Goal: Information Seeking & Learning: Learn about a topic

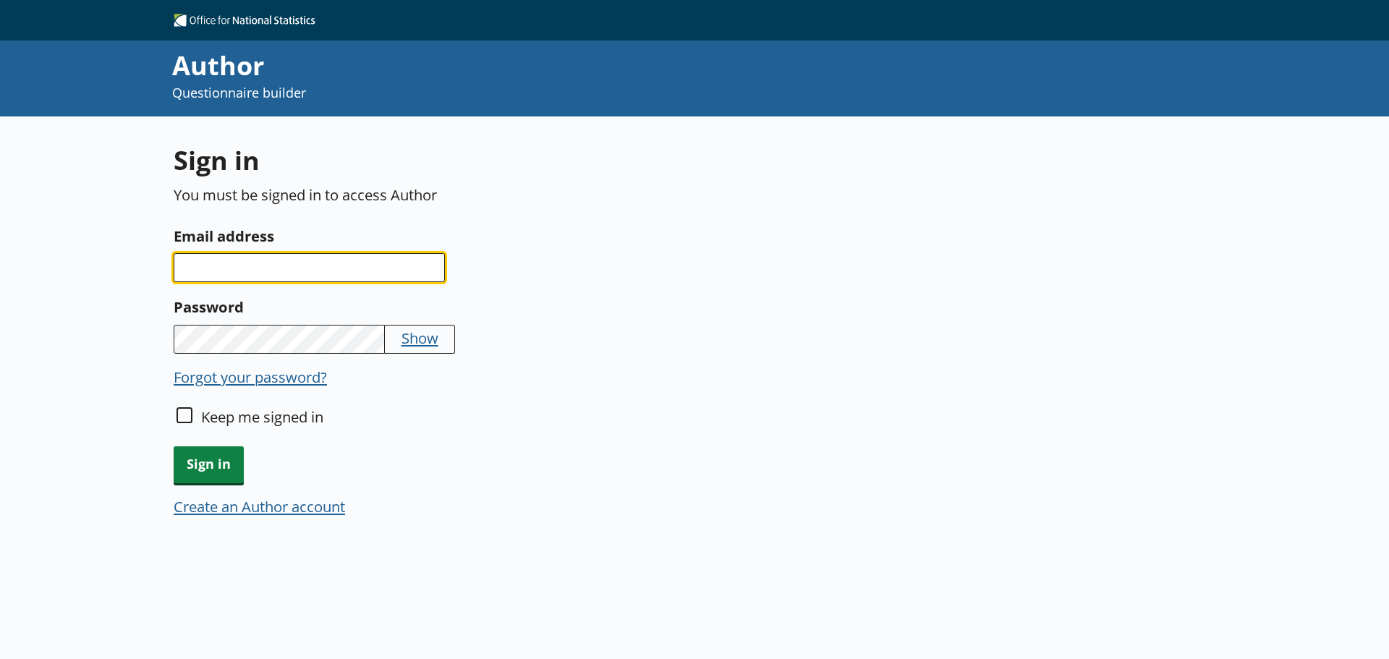
click at [292, 272] on input "Email address" at bounding box center [309, 267] width 271 height 29
type input "[PERSON_NAME][EMAIL_ADDRESS][PERSON_NAME][DOMAIN_NAME]"
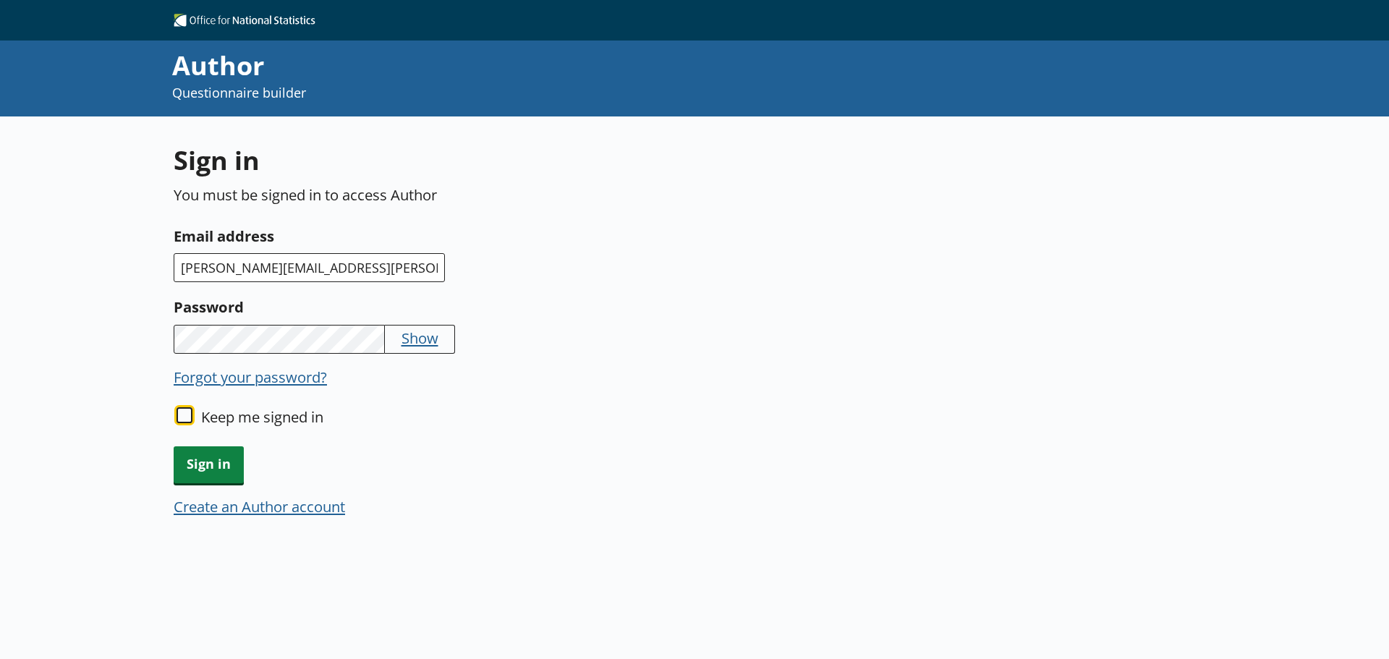
click at [185, 414] on input "Keep me signed in" at bounding box center [185, 415] width 16 height 16
click at [180, 413] on input "Keep me signed in" at bounding box center [185, 415] width 16 height 16
click at [179, 413] on input "Keep me signed in" at bounding box center [185, 415] width 16 height 16
checkbox input "true"
click at [197, 459] on span "Sign in" at bounding box center [209, 464] width 70 height 37
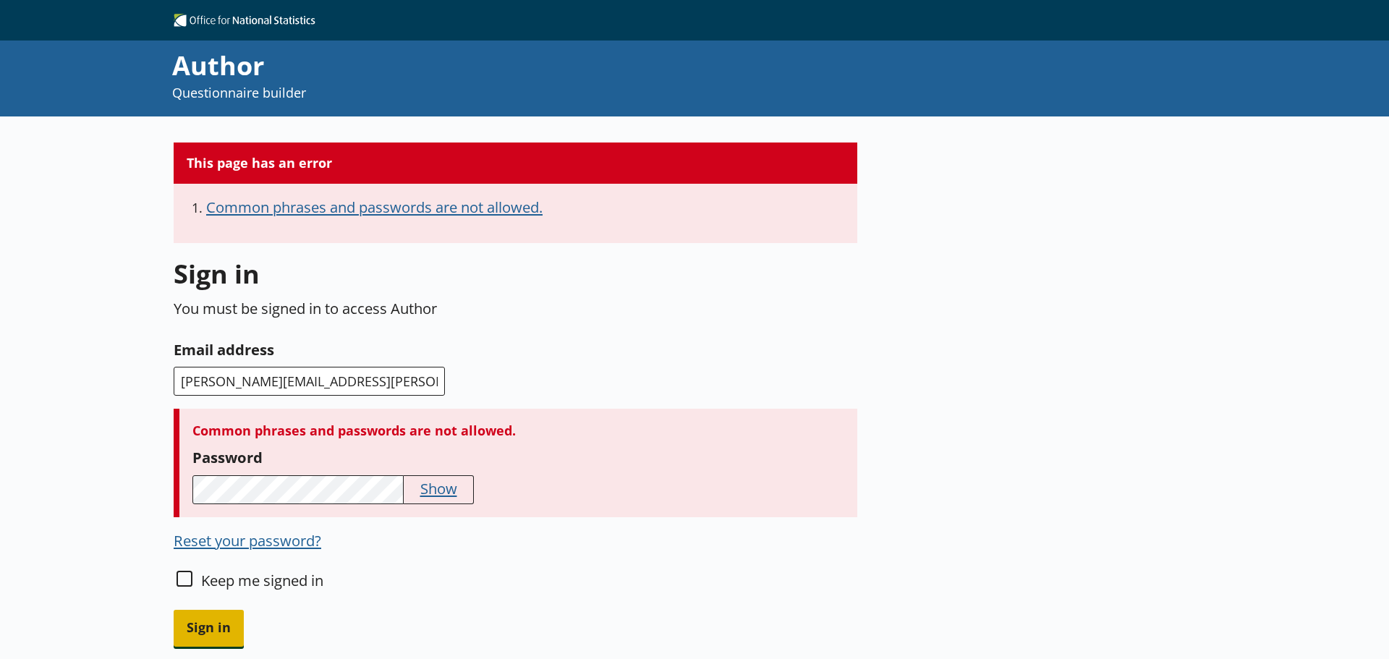
click at [203, 636] on span "Sign in" at bounding box center [209, 628] width 70 height 37
click at [217, 632] on span "Sign in" at bounding box center [209, 628] width 70 height 37
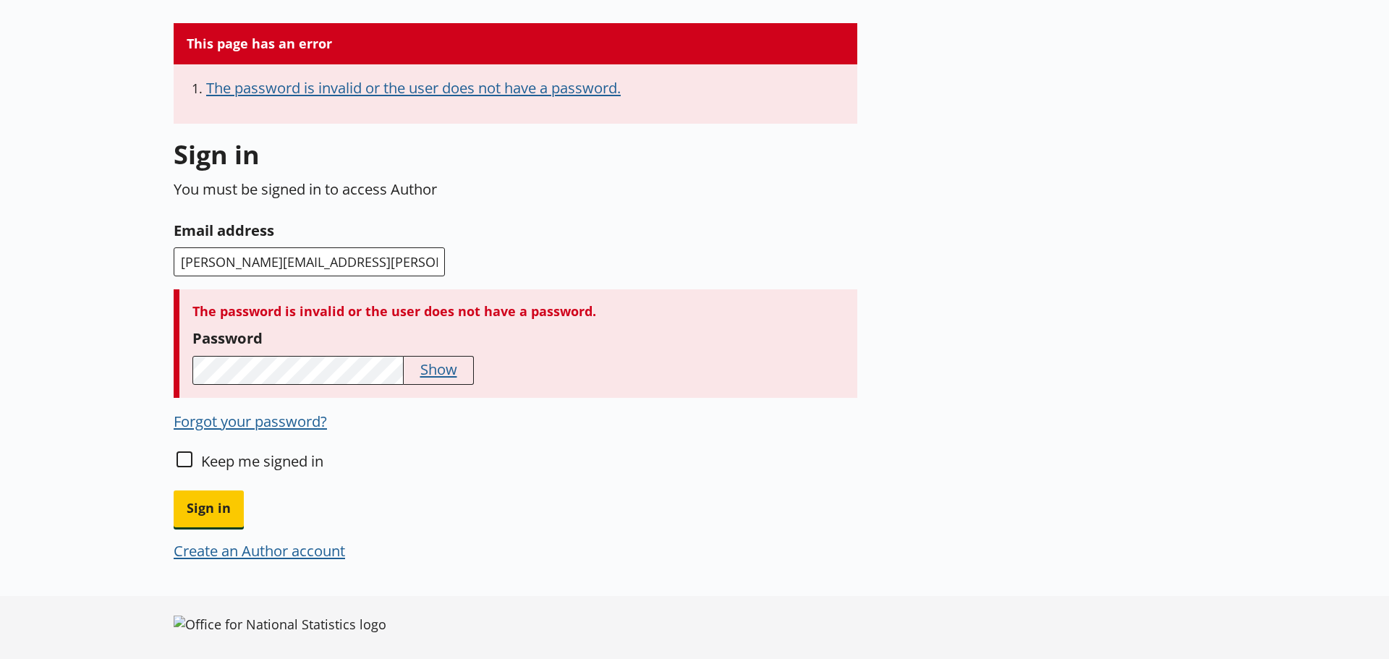
scroll to position [125, 0]
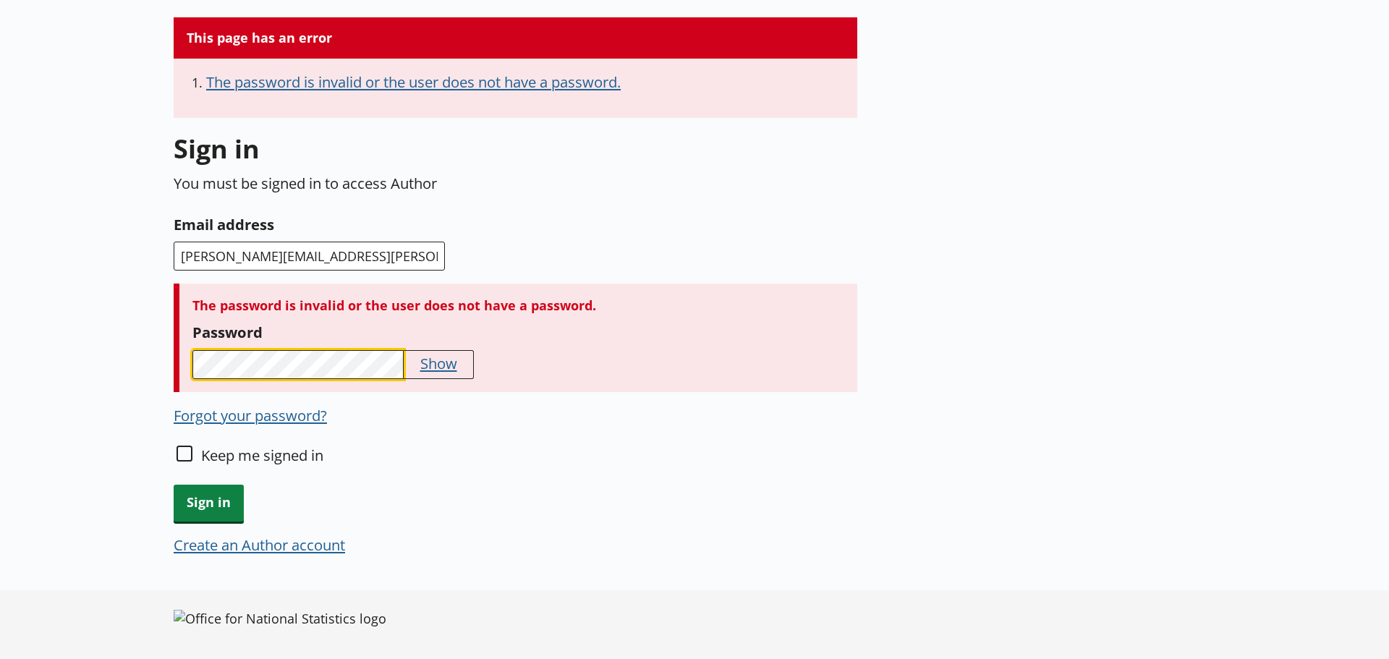
click at [122, 366] on div "This page has an error The password is invalid or the user does not have a pass…" at bounding box center [694, 325] width 1389 height 668
click at [208, 507] on span "Sign in" at bounding box center [209, 503] width 70 height 37
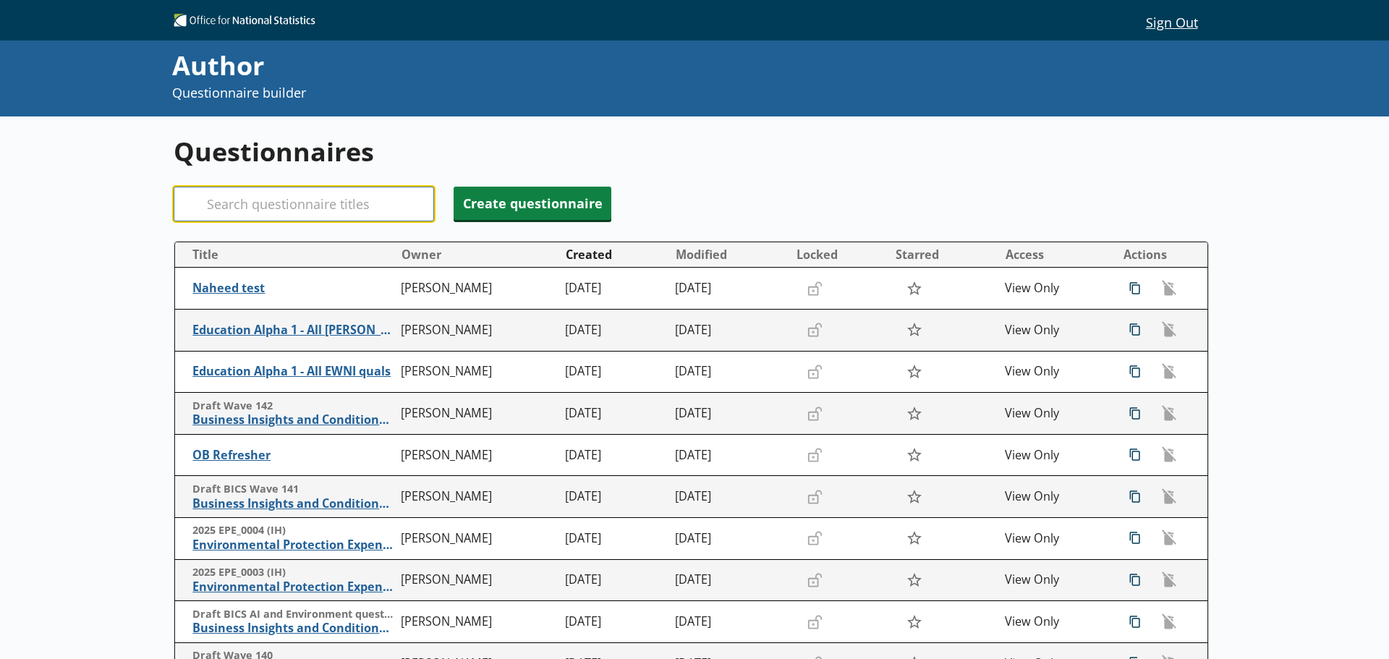
click at [243, 205] on input "Search" at bounding box center [304, 204] width 260 height 35
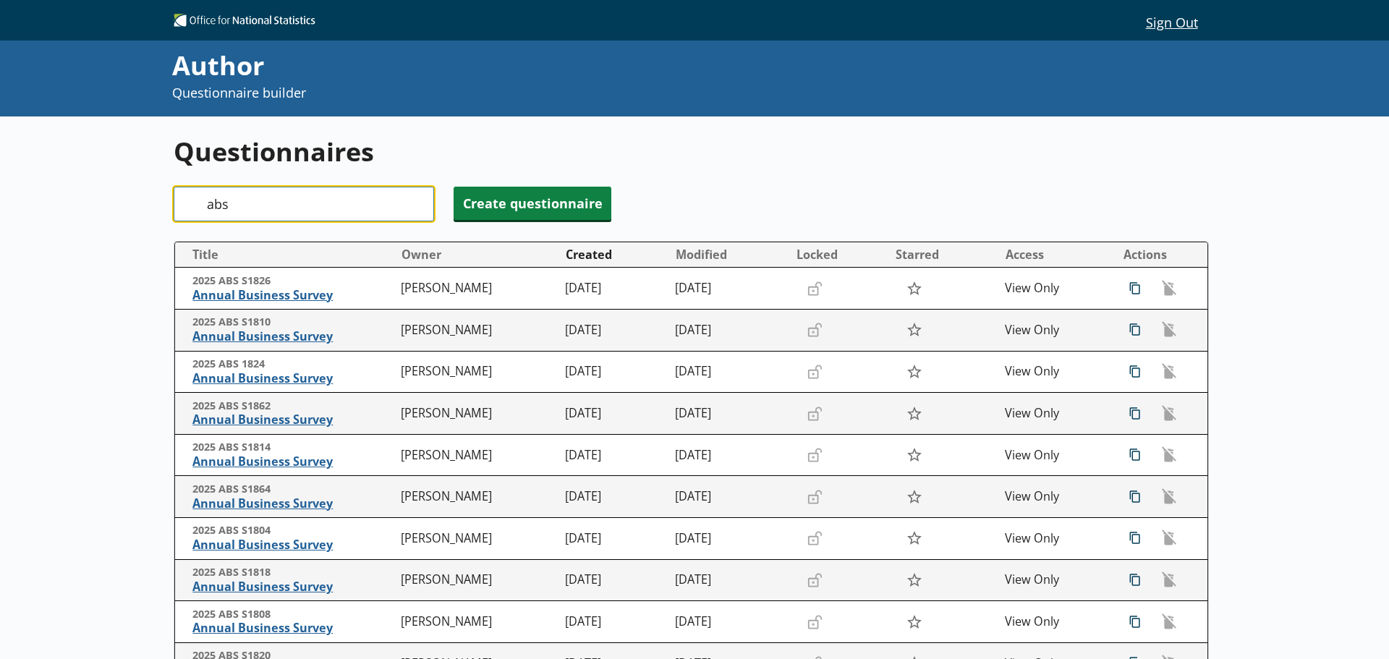
type input "abs"
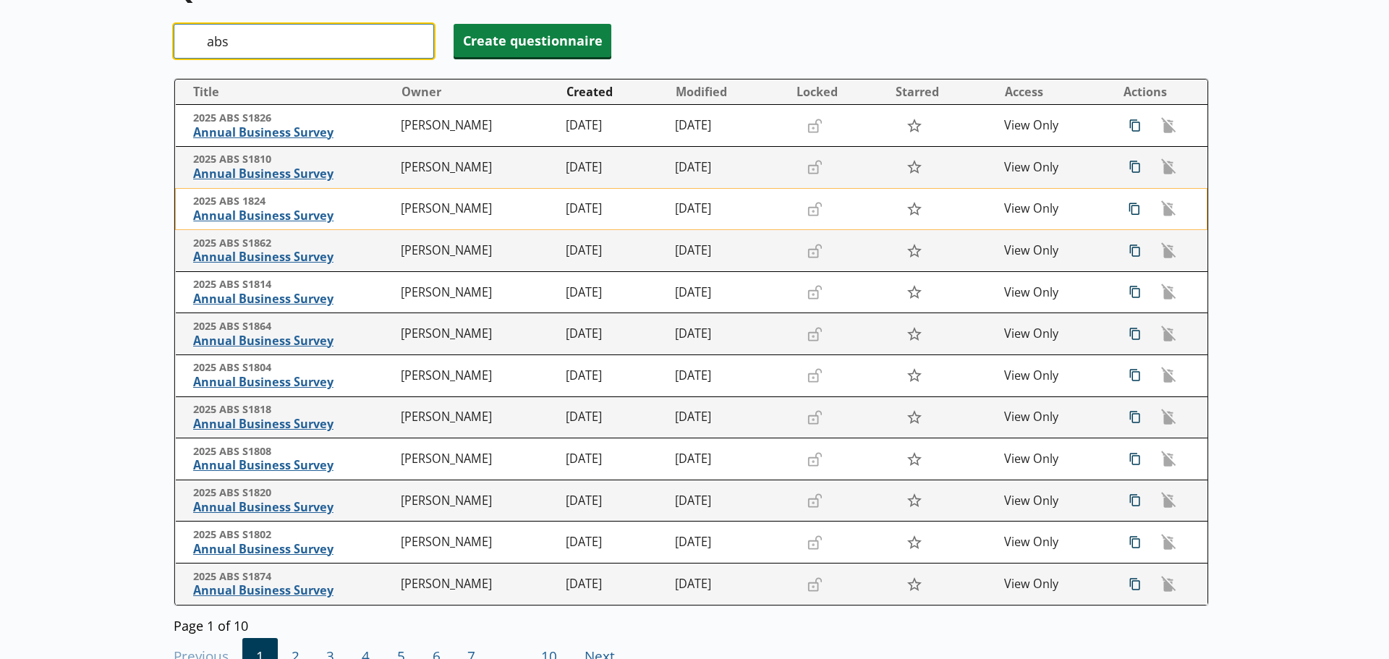
scroll to position [267, 0]
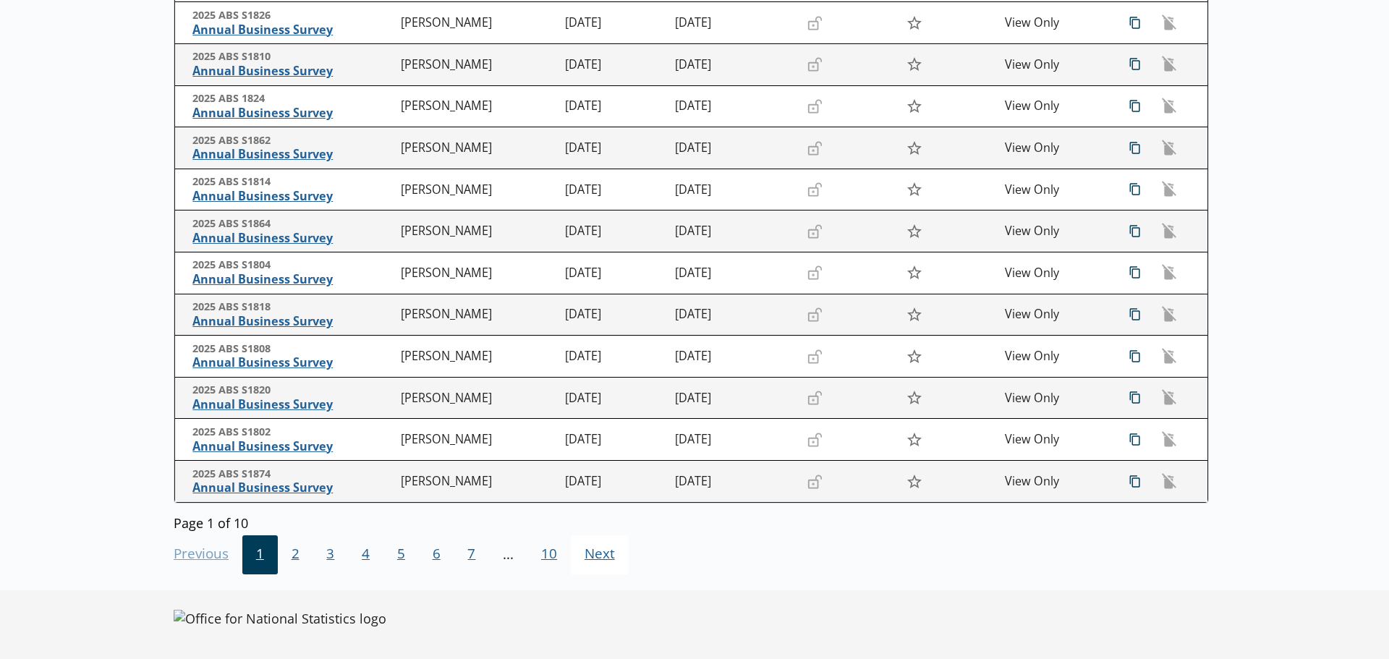
click at [613, 558] on span "Next Go to next page" at bounding box center [600, 554] width 58 height 39
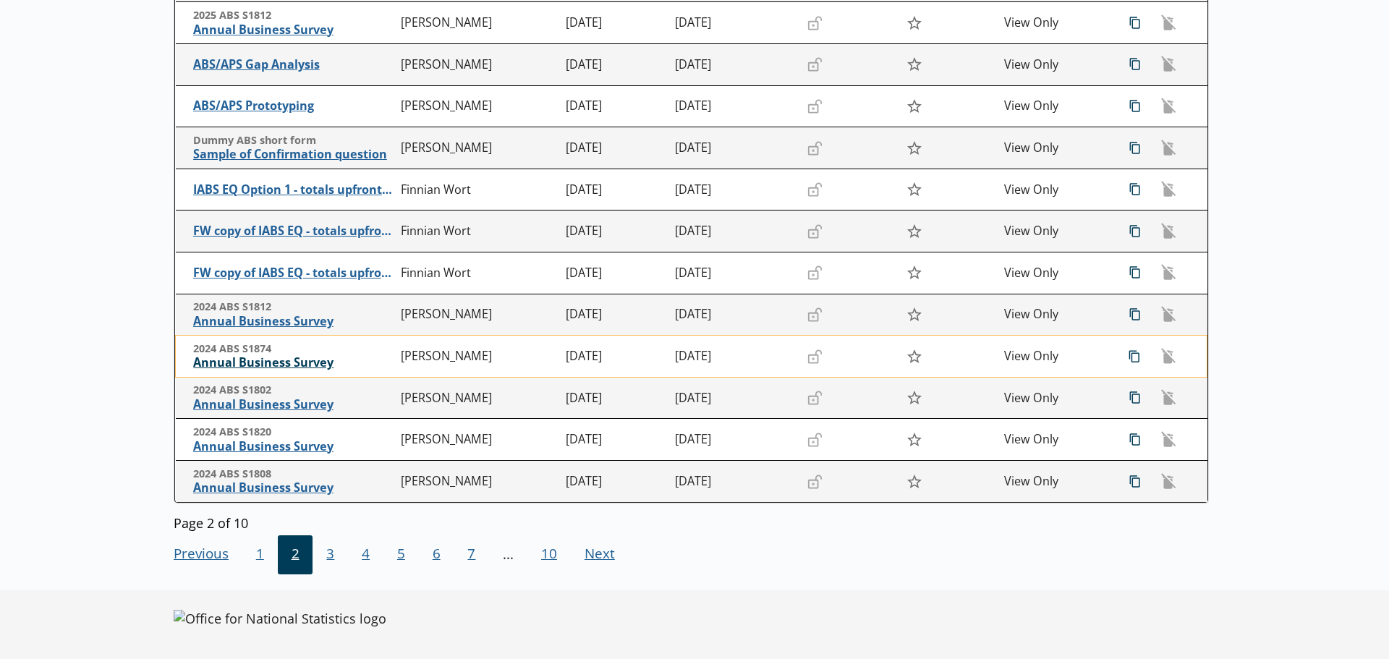
click at [284, 361] on span "Annual Business Survey" at bounding box center [293, 362] width 201 height 15
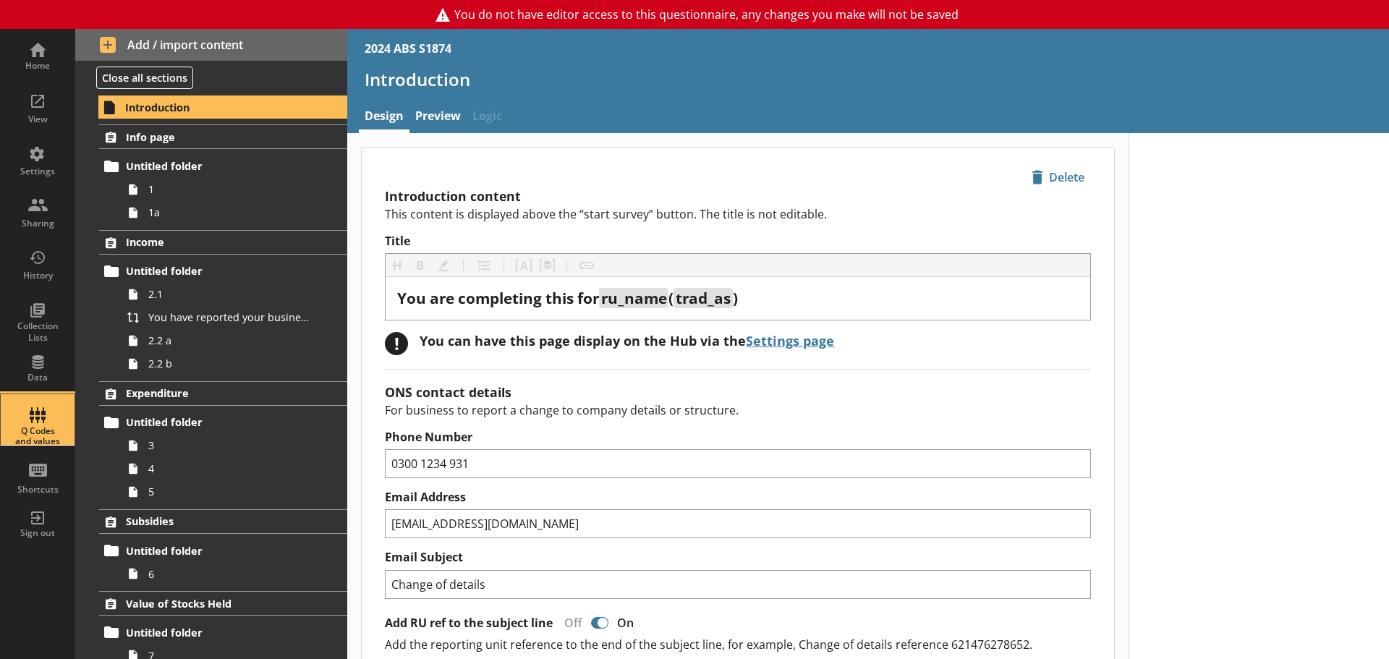
click at [46, 426] on div "Q Codes and values" at bounding box center [37, 436] width 51 height 21
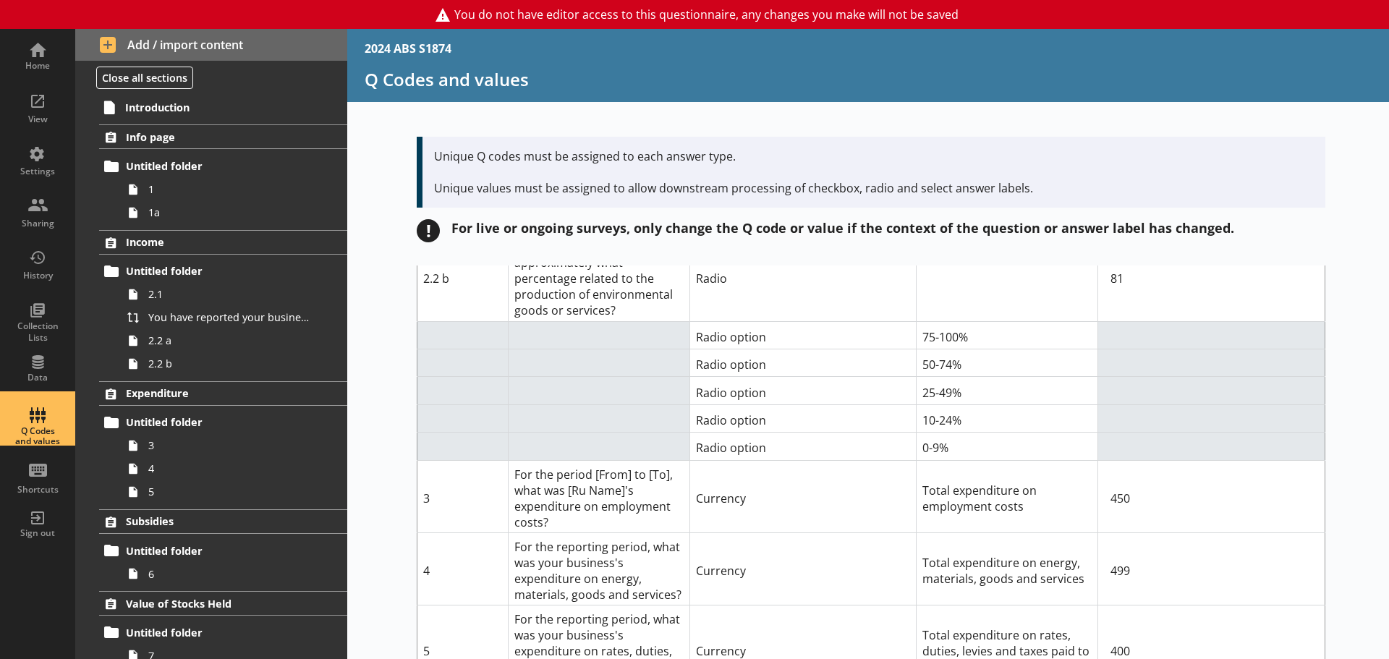
scroll to position [434, 0]
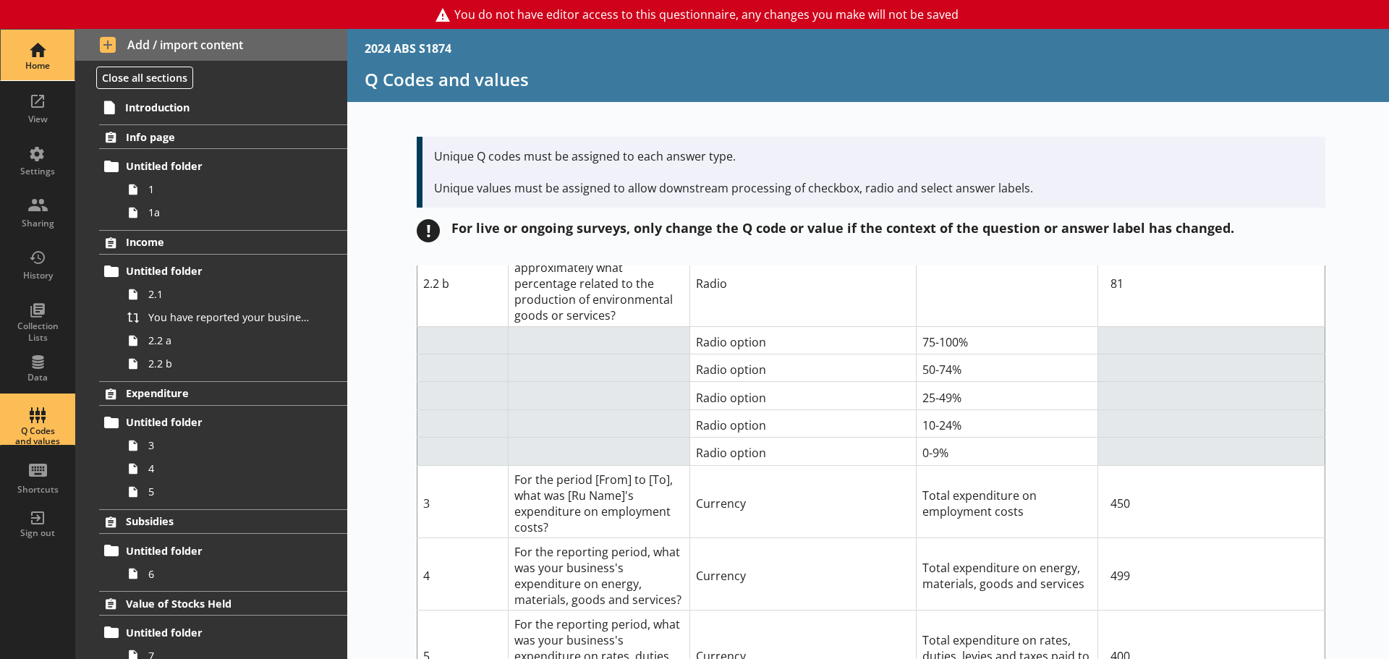
click at [38, 65] on div "Home" at bounding box center [37, 66] width 51 height 12
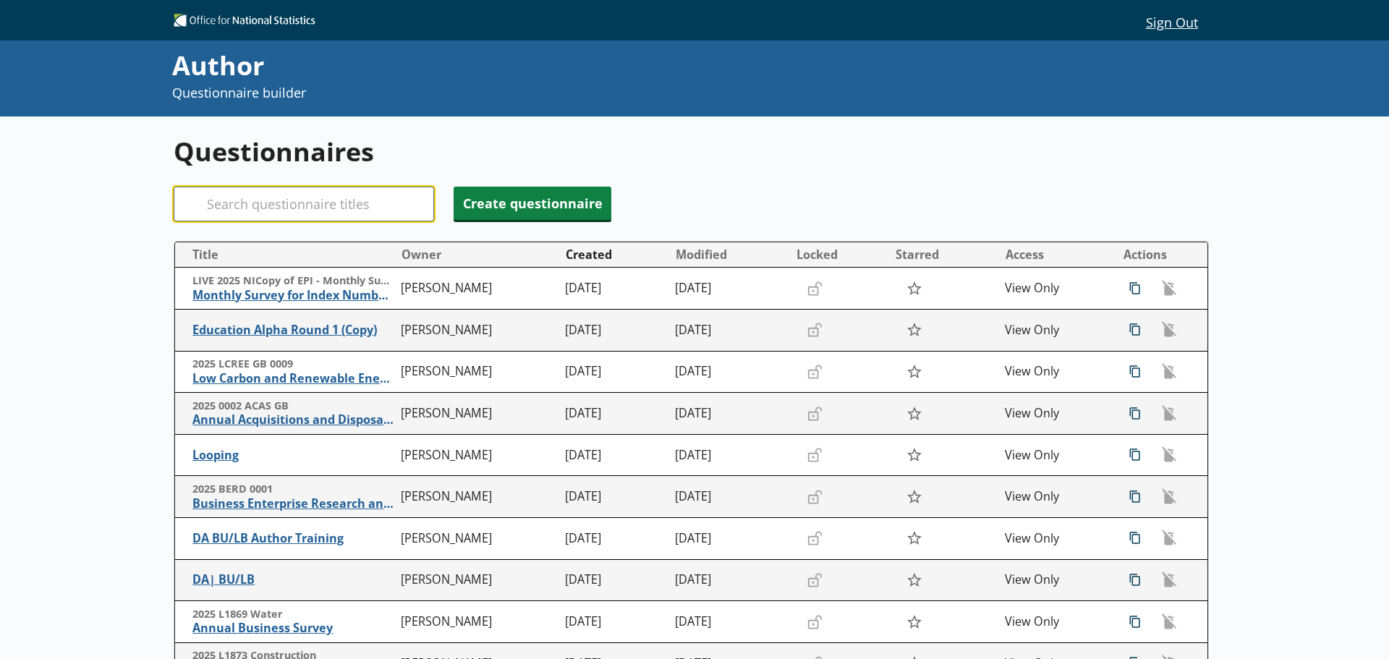
click at [268, 203] on input "Search" at bounding box center [304, 204] width 260 height 35
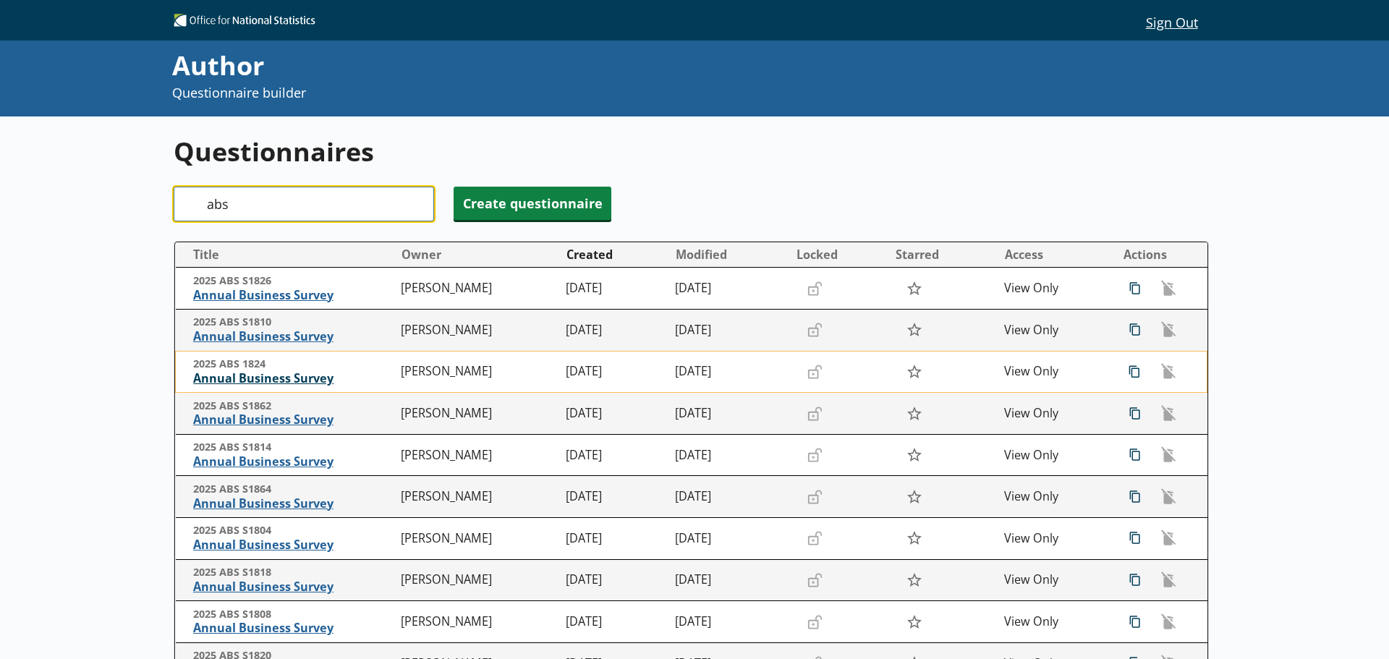
type input "abs"
click at [272, 378] on span "Annual Business Survey" at bounding box center [293, 378] width 201 height 15
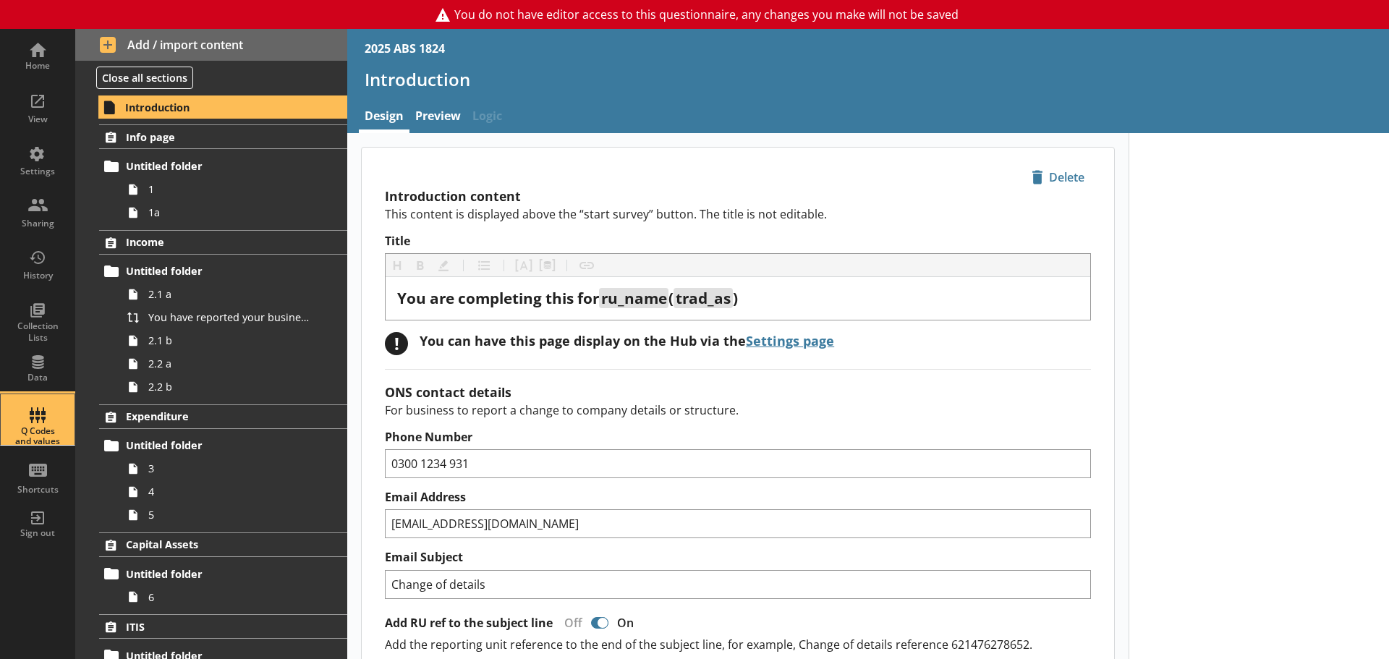
click at [39, 422] on div "Q Codes and values" at bounding box center [37, 419] width 51 height 51
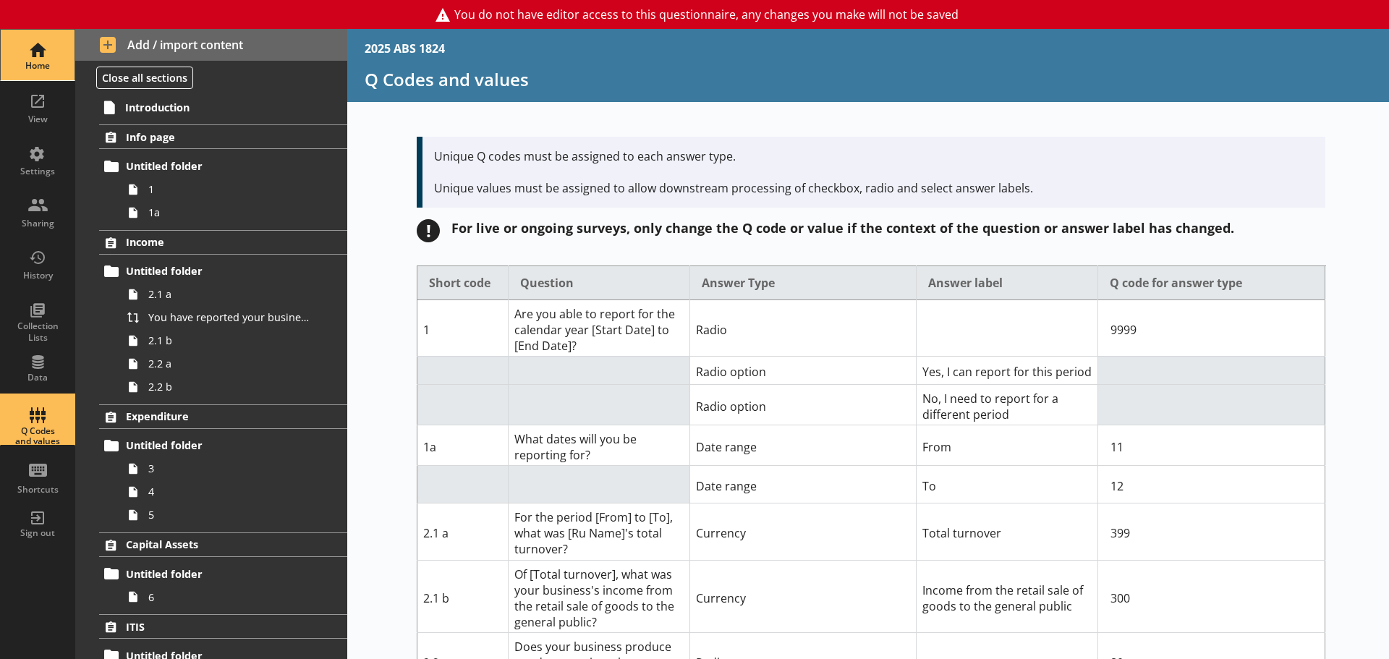
click at [48, 60] on div "Home" at bounding box center [37, 66] width 51 height 12
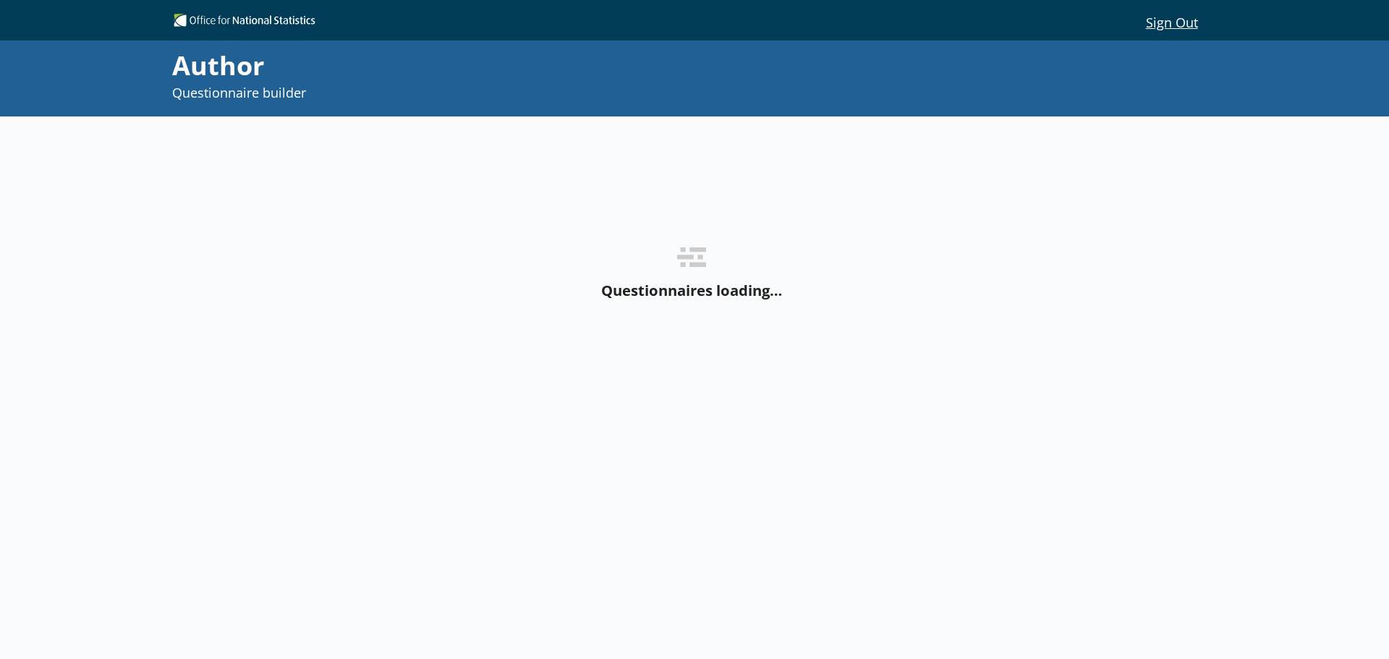
click at [259, 251] on div "Questionnaires loading…" at bounding box center [691, 274] width 1035 height 316
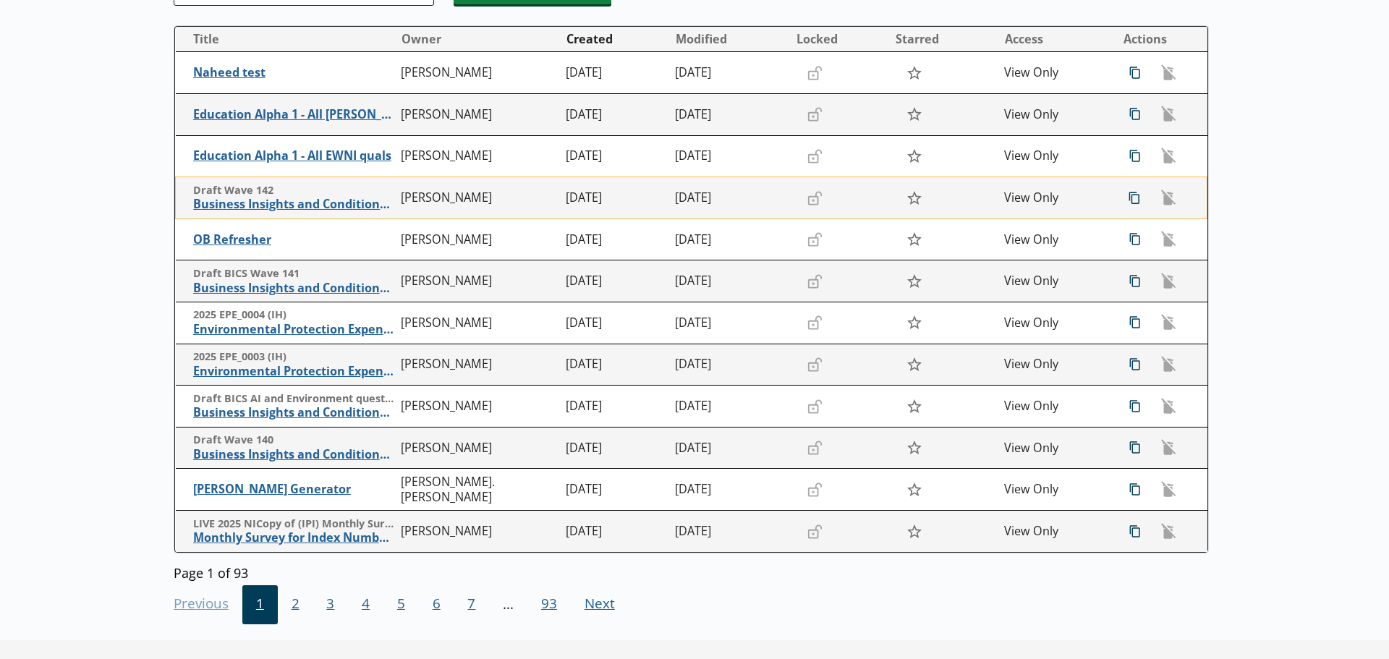
scroll to position [217, 0]
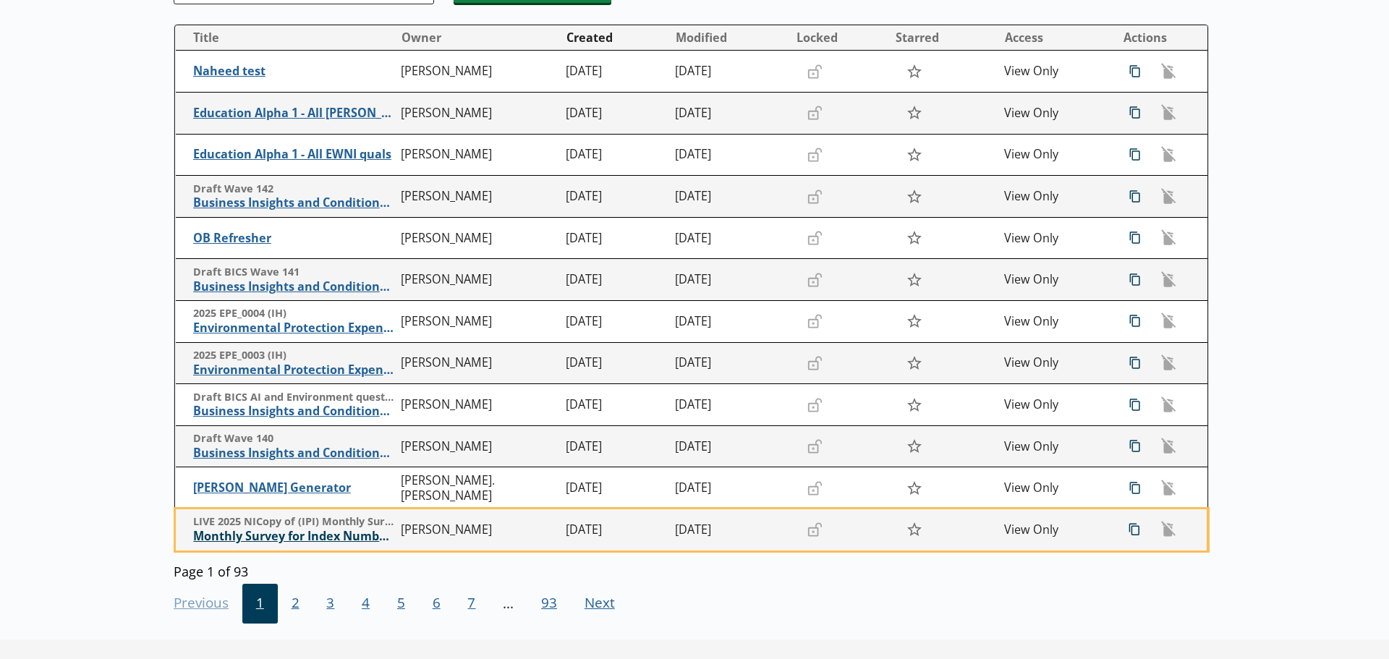
click at [229, 540] on span "Monthly Survey for Index Numbers of Import Prices - Price Quotation Return" at bounding box center [293, 536] width 201 height 15
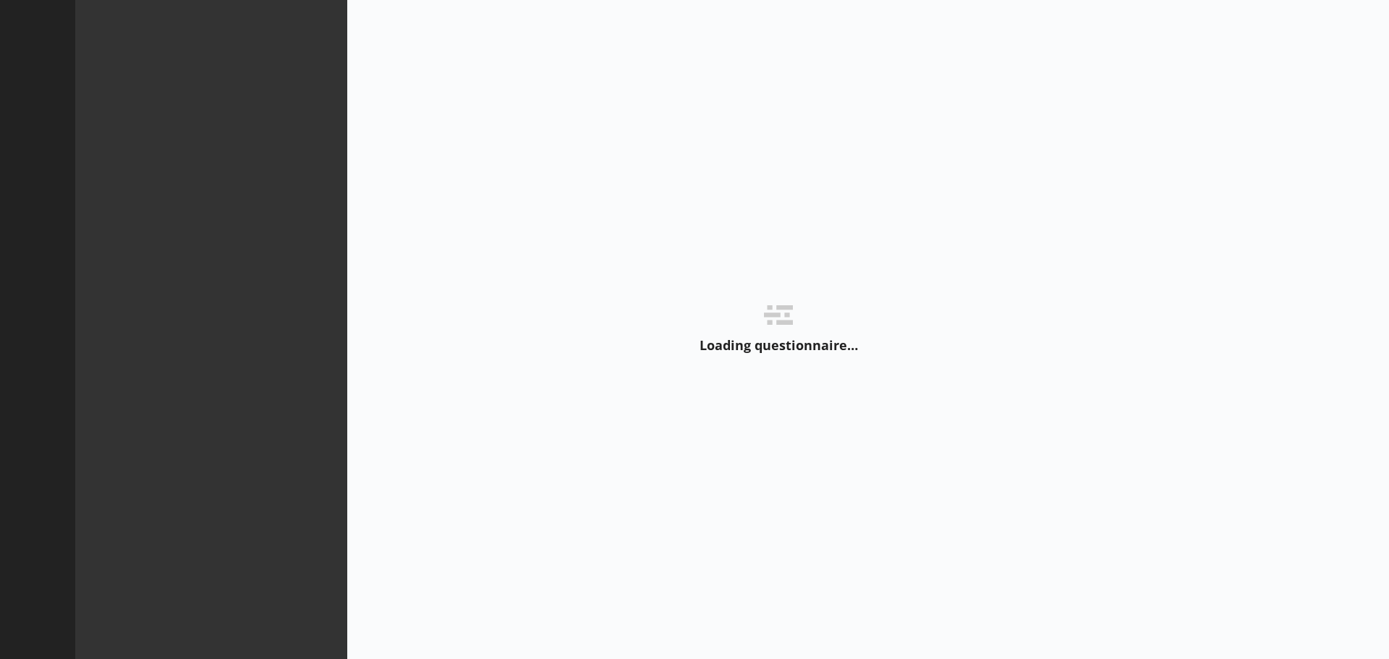
type textarea "x"
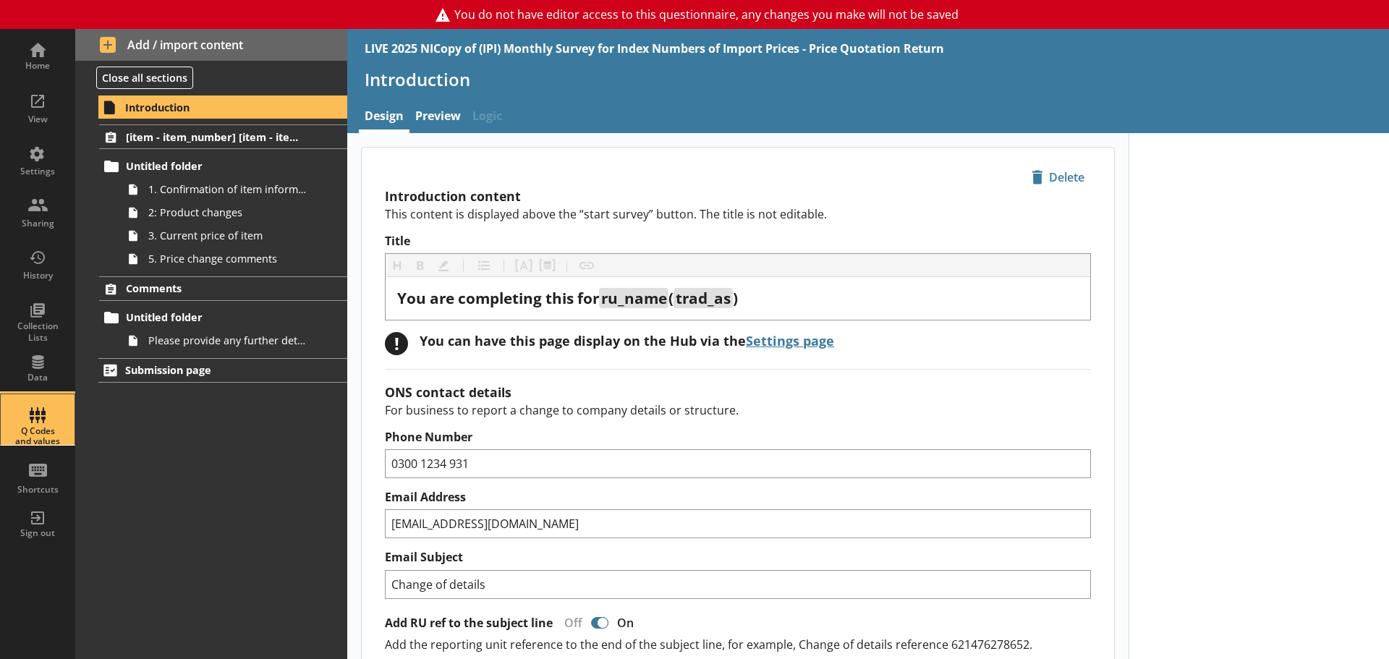
click at [46, 438] on div "Q Codes and values" at bounding box center [37, 436] width 51 height 21
